Goal: Task Accomplishment & Management: Manage account settings

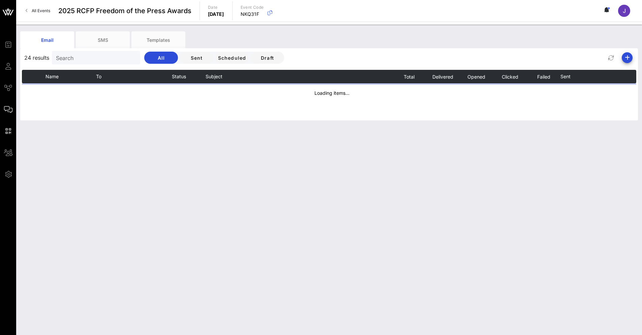
click at [98, 53] on div "Search" at bounding box center [95, 57] width 79 height 13
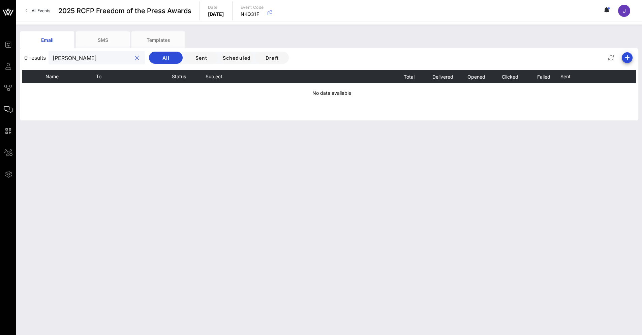
type input "[PERSON_NAME]"
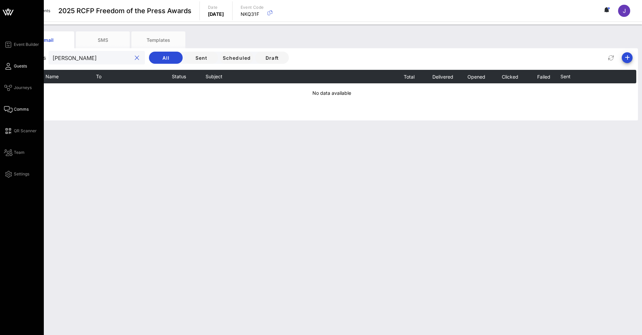
click at [9, 67] on icon at bounding box center [8, 66] width 8 height 1
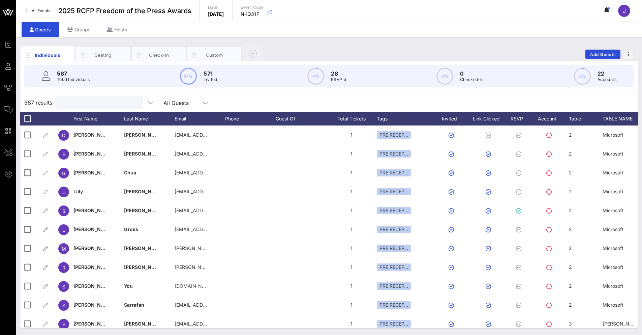
drag, startPoint x: 83, startPoint y: 104, endPoint x: 82, endPoint y: 99, distance: 4.8
click at [83, 104] on input "text" at bounding box center [98, 102] width 79 height 9
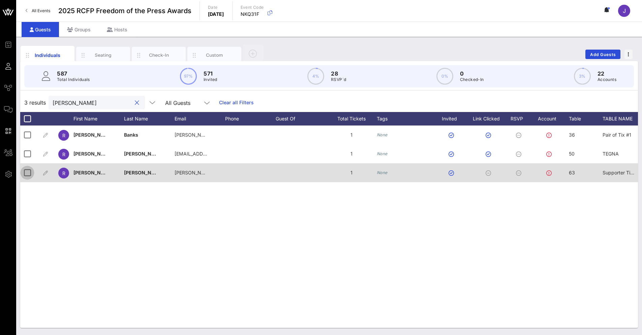
type input "[PERSON_NAME]"
click at [26, 174] on div at bounding box center [27, 172] width 11 height 11
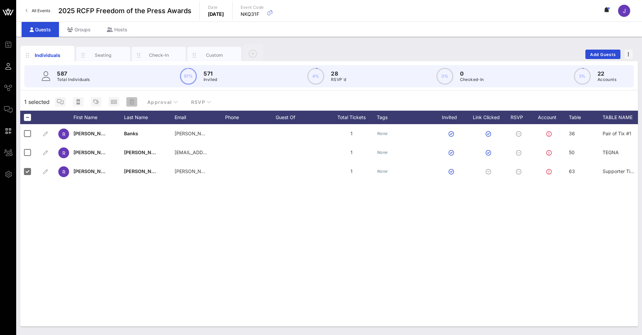
click at [130, 103] on icon "button" at bounding box center [131, 101] width 5 height 5
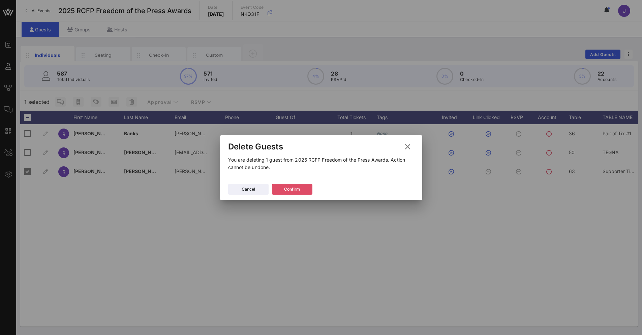
click at [290, 186] on div "Confirm" at bounding box center [292, 189] width 16 height 7
drag, startPoint x: 297, startPoint y: 188, endPoint x: 285, endPoint y: 185, distance: 11.4
click at [296, 188] on div "Confirm" at bounding box center [292, 189] width 16 height 7
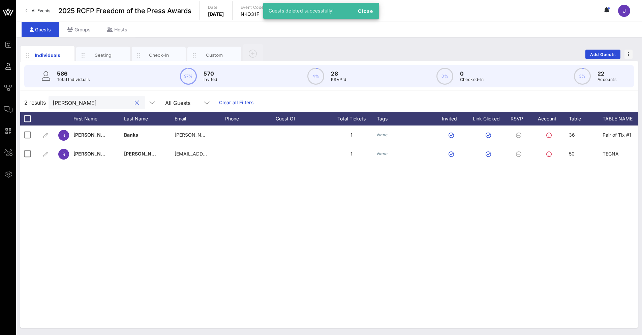
click at [105, 102] on input "[PERSON_NAME]" at bounding box center [92, 102] width 79 height 9
type input "r"
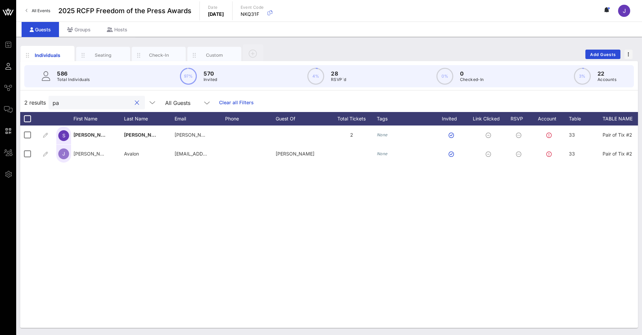
type input "p"
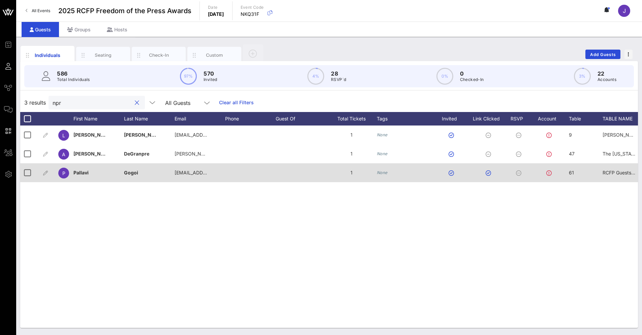
type input "npr"
click at [569, 173] on span "61" at bounding box center [571, 173] width 5 height 6
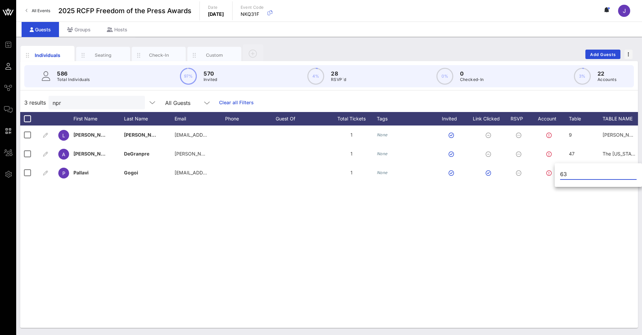
type input "63"
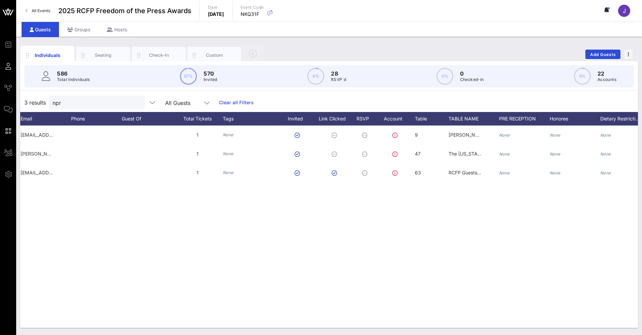
scroll to position [0, 216]
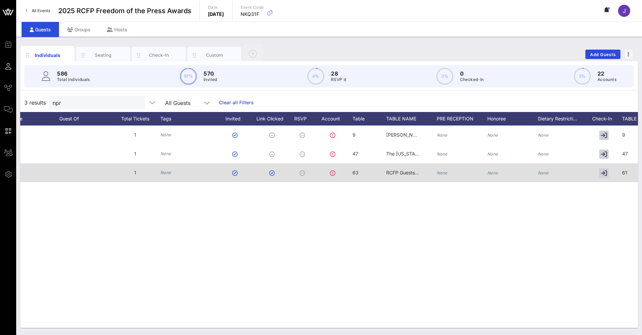
click at [403, 177] on div "RCFP Guests #2" at bounding box center [403, 172] width 34 height 19
drag, startPoint x: 444, startPoint y: 173, endPoint x: 369, endPoint y: 167, distance: 75.1
click at [369, 167] on div "Event Builder Guests Journeys Comms QR Scanner Team Settings 2025 RCFP Freedom …" at bounding box center [321, 167] width 642 height 335
type input "Supporter Tickets"
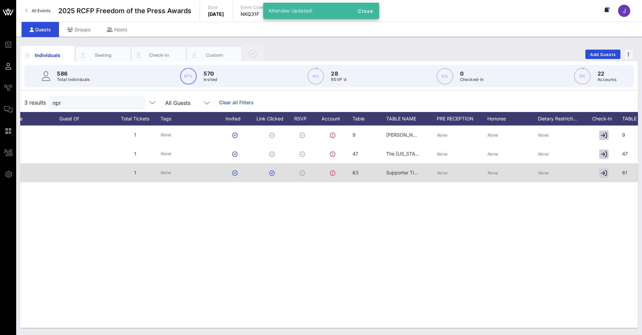
click at [626, 174] on span "61" at bounding box center [624, 173] width 5 height 6
type input "63"
